Goal: Task Accomplishment & Management: Complete application form

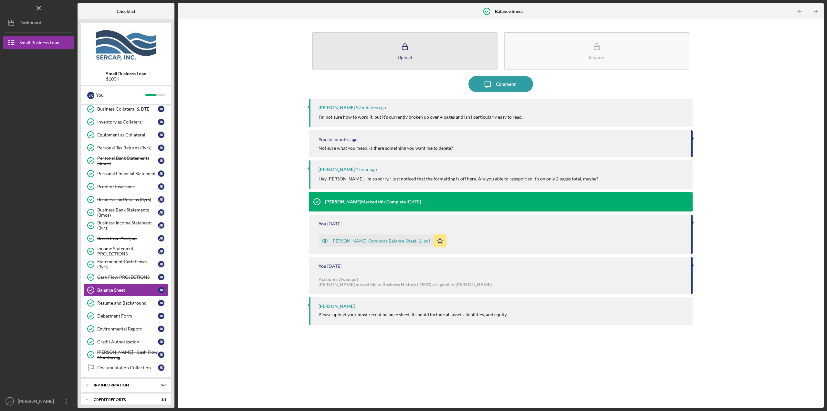
scroll to position [138, 0]
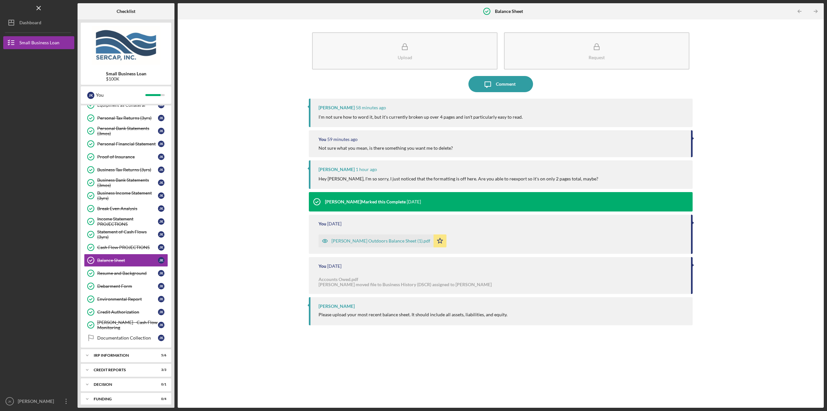
click at [345, 242] on div "[PERSON_NAME] Outdoors Balance Sheet (1).pdf" at bounding box center [380, 240] width 99 height 5
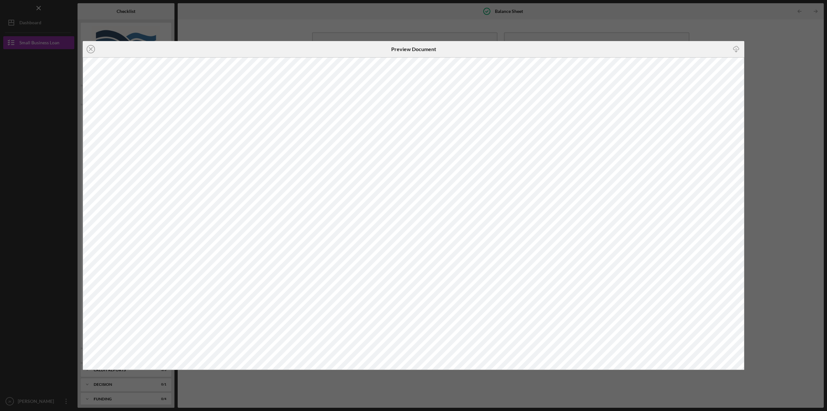
click at [764, 52] on div "Icon/Close Preview Document Icon/Download" at bounding box center [413, 205] width 827 height 411
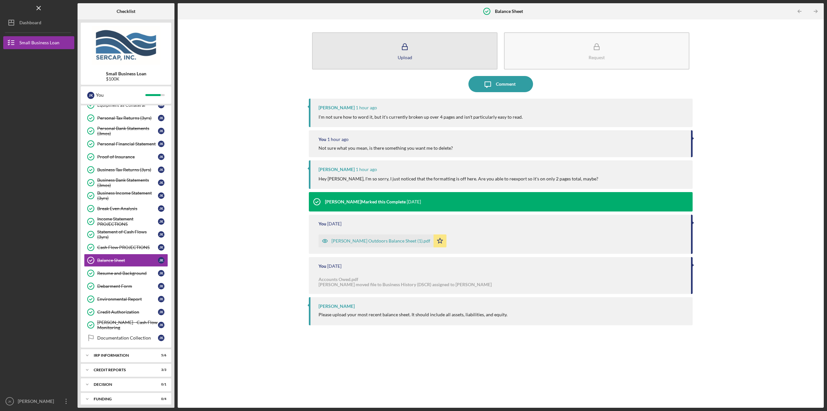
click at [425, 58] on button "Upload" at bounding box center [404, 50] width 185 height 37
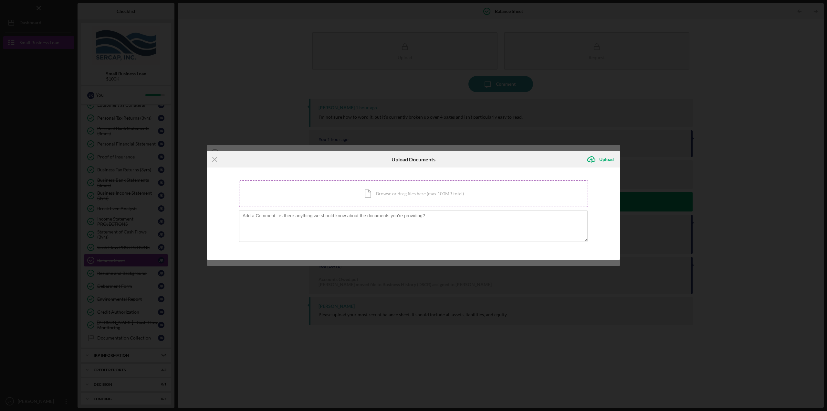
click at [363, 195] on div "Icon/Document Browse or drag files here (max 100MB total) Tap to choose files o…" at bounding box center [413, 193] width 349 height 26
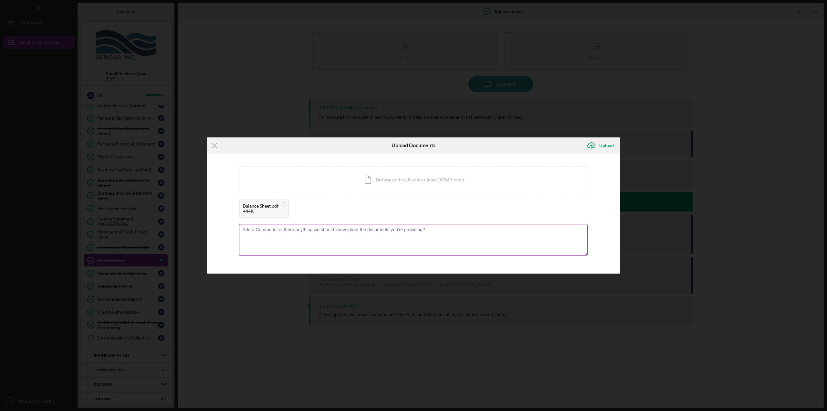
click at [337, 228] on textarea at bounding box center [413, 240] width 349 height 32
type textarea "Does this help?"
click at [594, 146] on icon "Icon/Upload" at bounding box center [591, 145] width 16 height 16
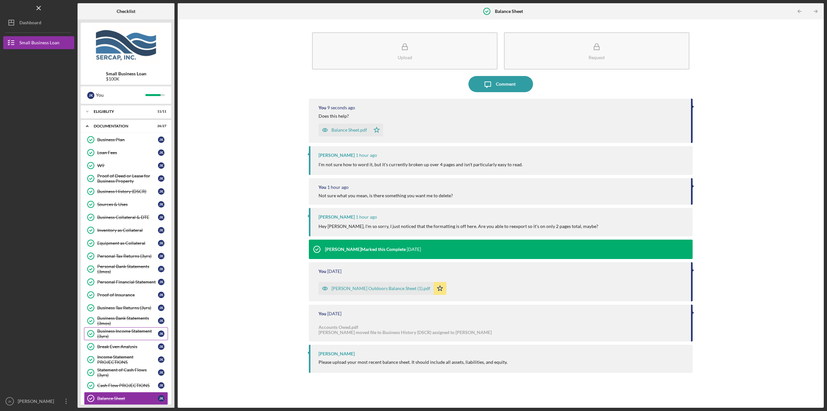
scroll to position [157, 0]
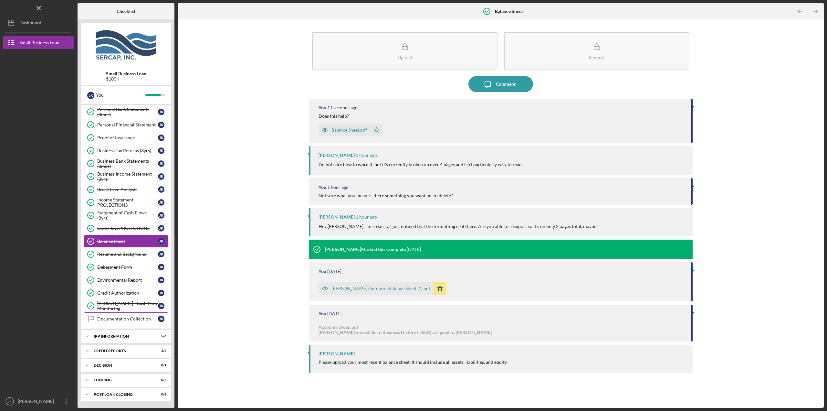
click at [125, 318] on div "Documentation Collection" at bounding box center [127, 318] width 61 height 5
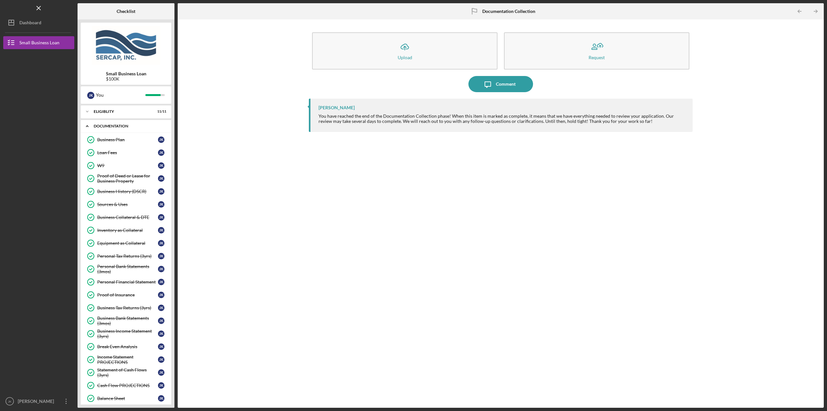
click at [125, 126] on div "Documentation" at bounding box center [128, 126] width 69 height 4
